Goal: Navigation & Orientation: Find specific page/section

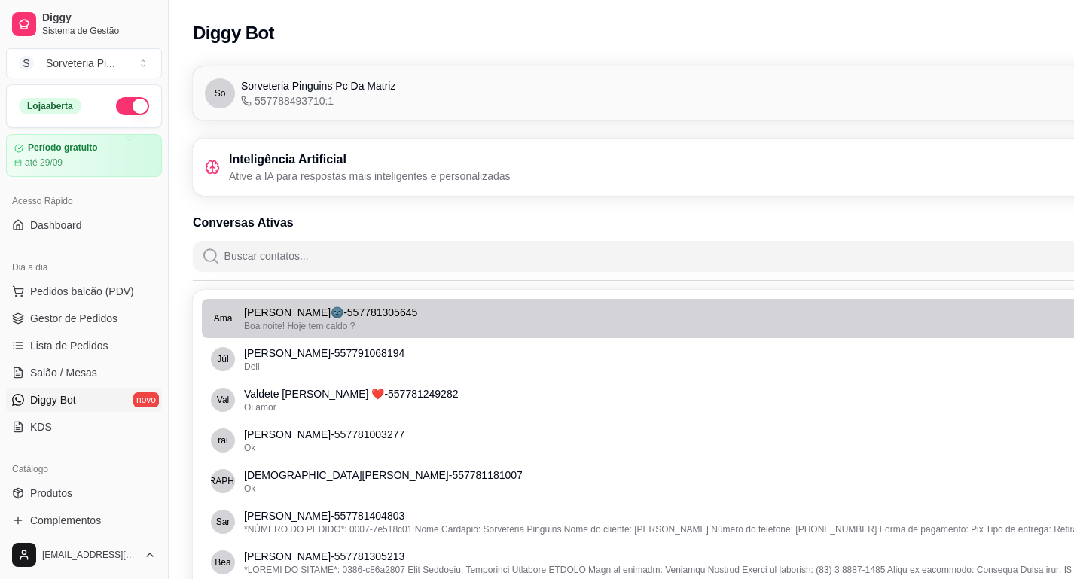
click at [269, 325] on span "Boa noite! Hoje tem caldo ?" at bounding box center [299, 326] width 111 height 11
click at [478, 331] on div "Boa noite! Hoje tem caldo ?" at bounding box center [707, 326] width 927 height 12
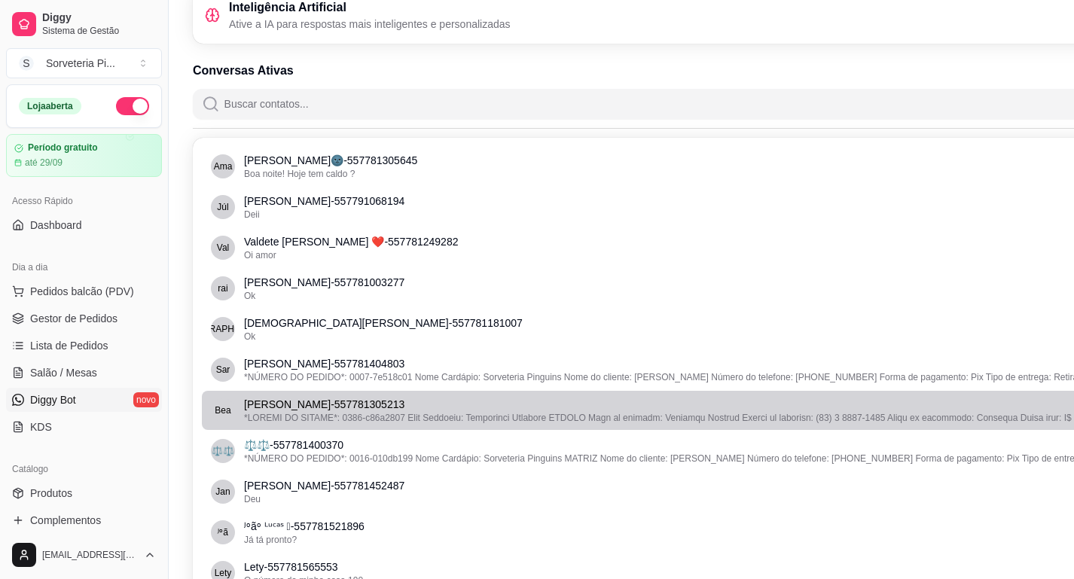
scroll to position [154, 0]
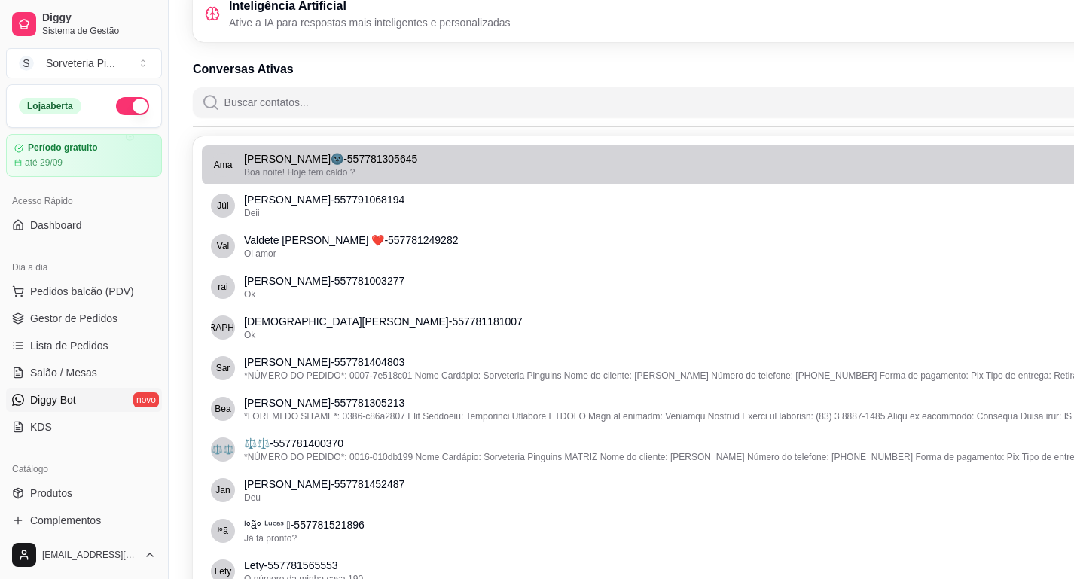
click at [330, 179] on li "[PERSON_NAME]🌚 - 557781305645 Boa noite! Hoje tem caldo ?" at bounding box center [706, 164] width 1008 height 39
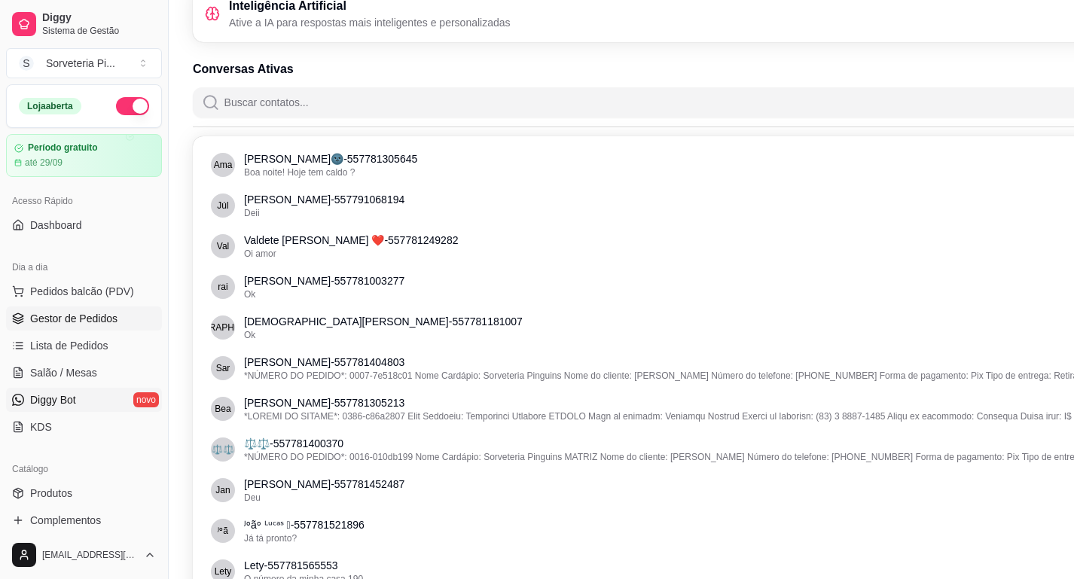
click at [65, 320] on span "Gestor de Pedidos" at bounding box center [73, 318] width 87 height 15
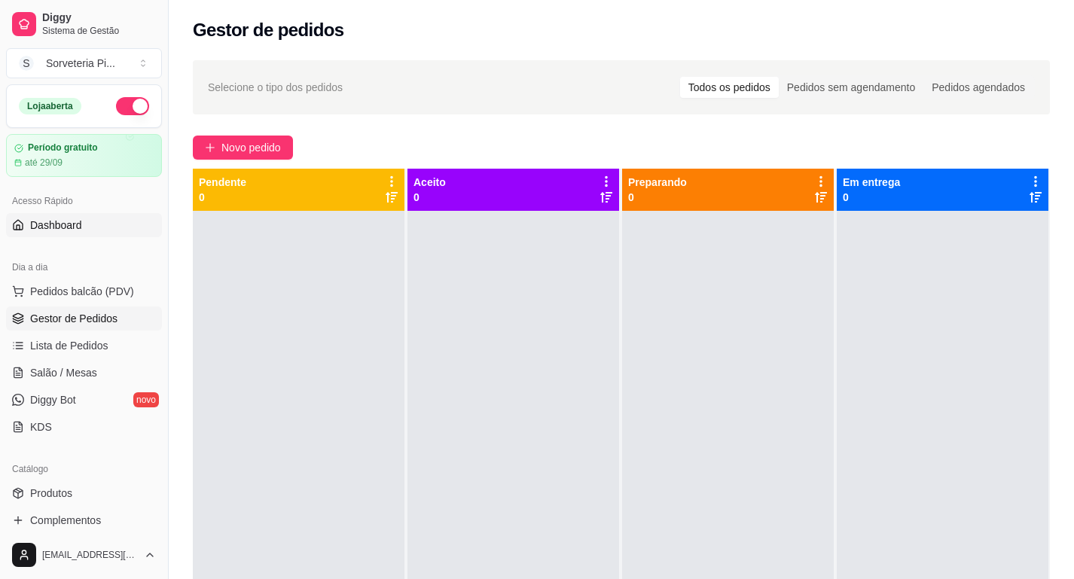
click at [72, 229] on span "Dashboard" at bounding box center [56, 225] width 52 height 15
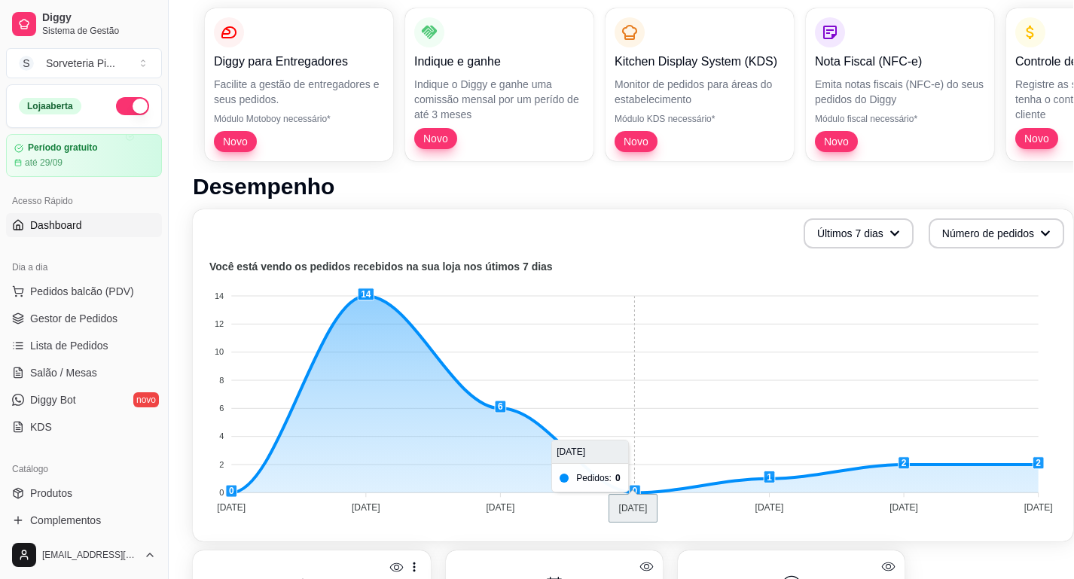
scroll to position [251, 0]
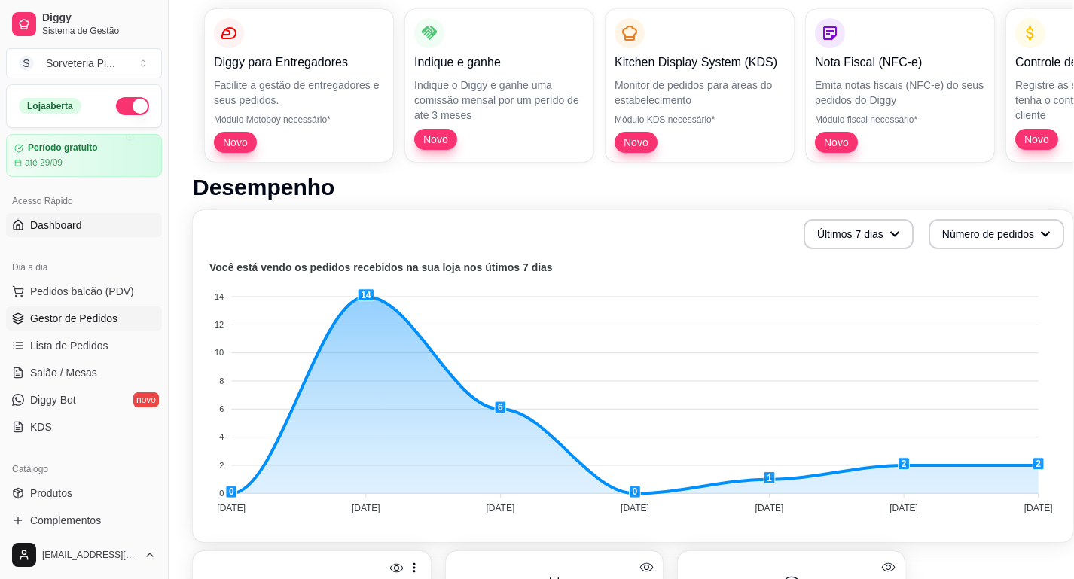
click at [23, 320] on icon at bounding box center [18, 319] width 12 height 12
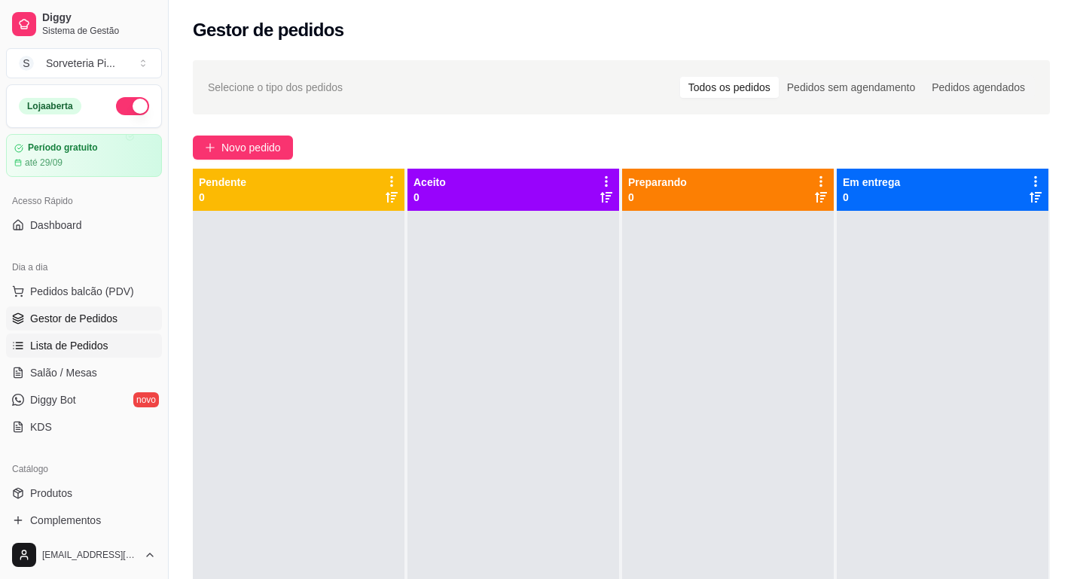
click at [41, 352] on span "Lista de Pedidos" at bounding box center [69, 345] width 78 height 15
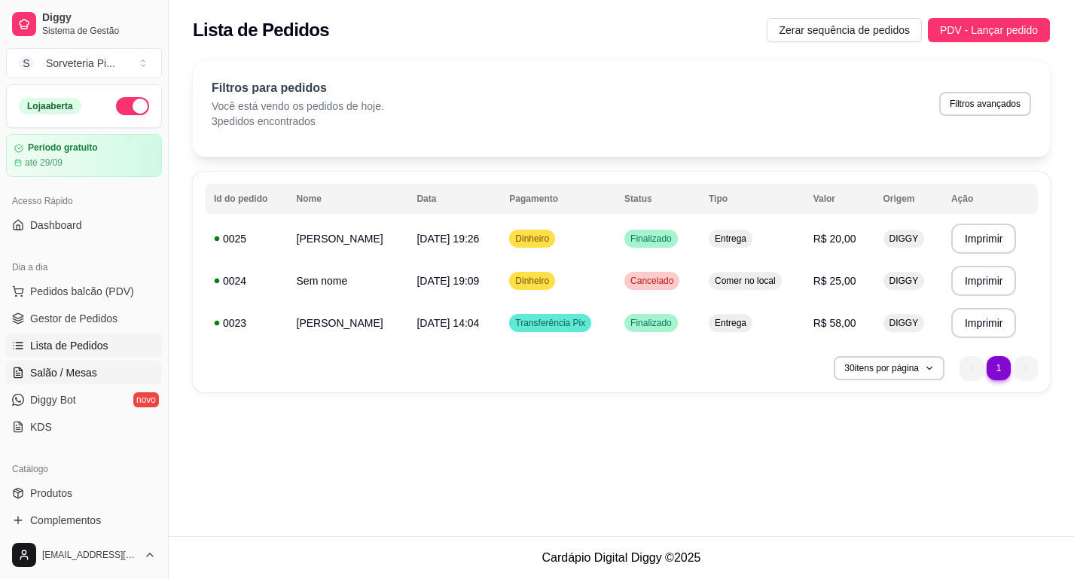
click at [39, 378] on span "Salão / Mesas" at bounding box center [63, 372] width 67 height 15
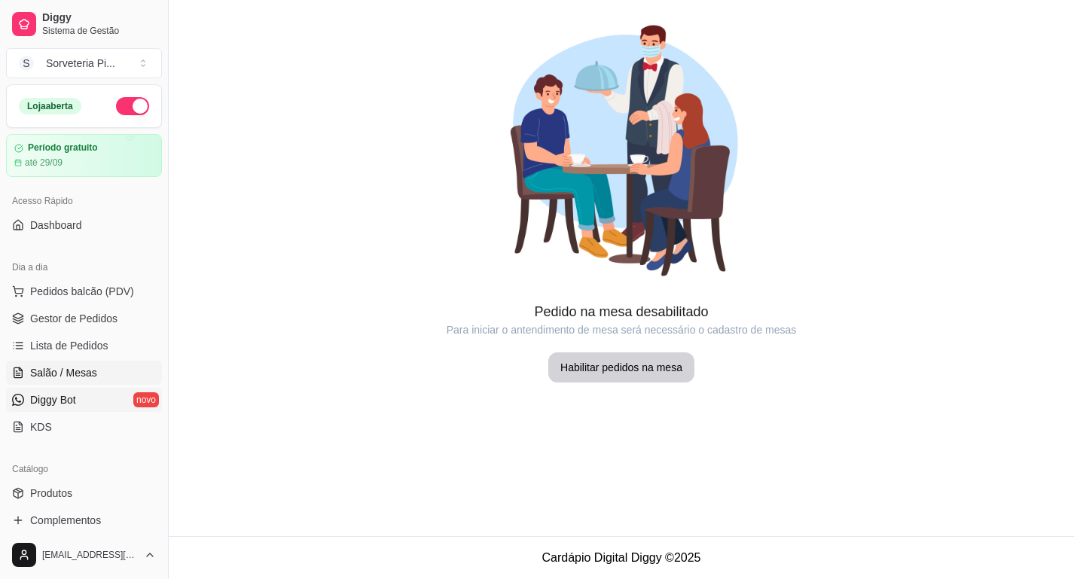
click at [47, 406] on span "Diggy Bot" at bounding box center [53, 400] width 46 height 15
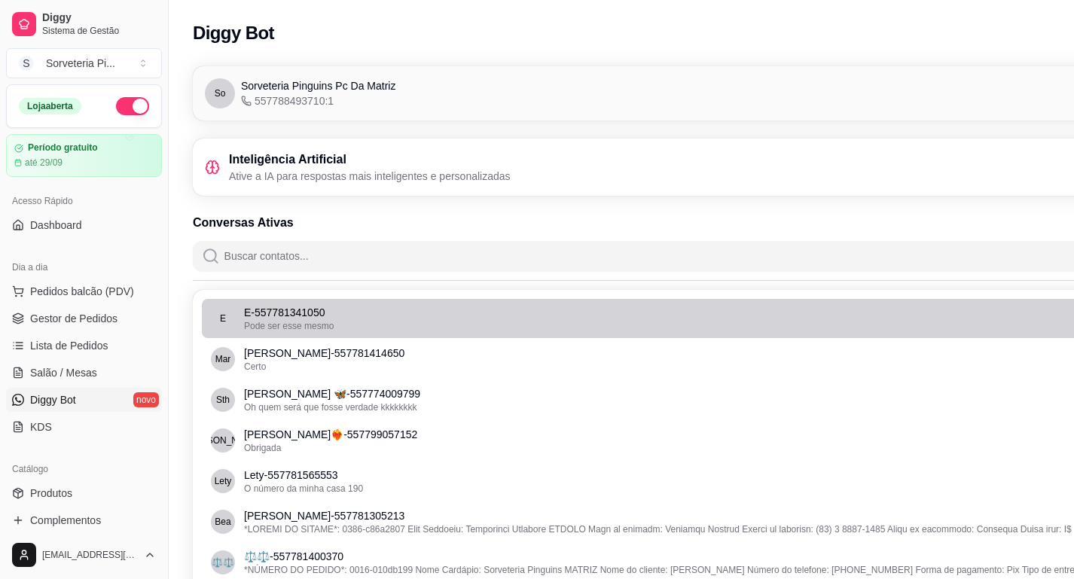
click at [268, 317] on p "E - 557781341050" at bounding box center [707, 312] width 927 height 15
